Goal: Task Accomplishment & Management: Use online tool/utility

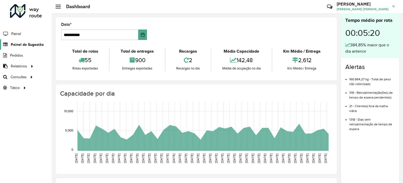
click at [34, 45] on span "Painel de Sugestão" at bounding box center [27, 45] width 33 height 6
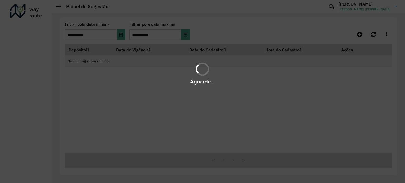
click at [34, 45] on div "Aguarde..." at bounding box center [202, 91] width 405 height 183
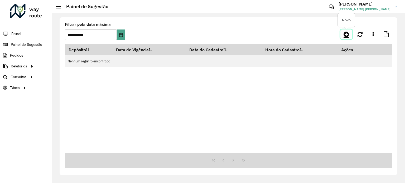
click at [344, 36] on icon at bounding box center [346, 34] width 6 height 6
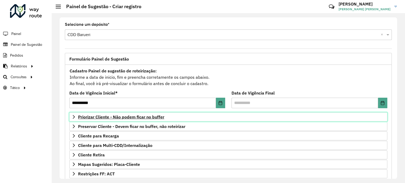
click at [153, 118] on span "Priorizar Cliente - Não podem ficar no buffer" at bounding box center [121, 117] width 86 height 4
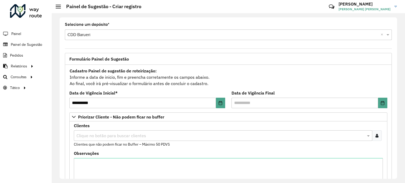
click at [142, 137] on input "text" at bounding box center [220, 136] width 290 height 6
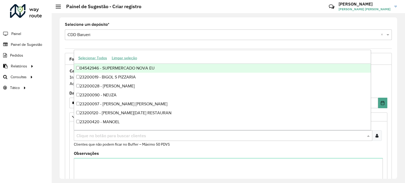
paste input "*****"
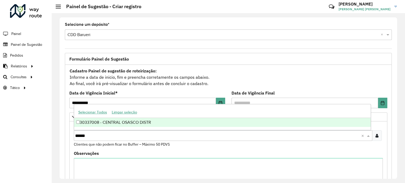
type input "*****"
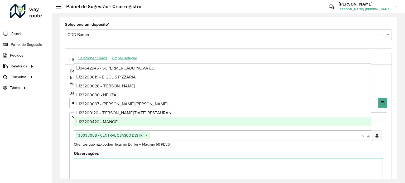
click at [155, 148] on formly-field "Clientes Clique no botão para buscar clientes 30337008 - CENTRAL OSASCO DISTR ×…" at bounding box center [228, 138] width 315 height 28
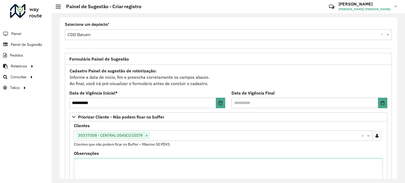
scroll to position [166, 0]
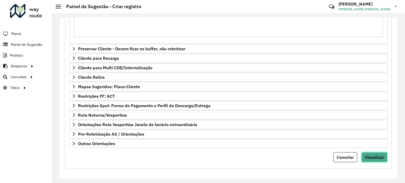
click at [377, 155] on span "Visualizar" at bounding box center [374, 157] width 19 height 5
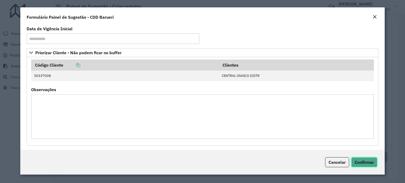
click at [367, 162] on span "Confirmar" at bounding box center [363, 162] width 19 height 5
